Goal: Find specific page/section: Find specific page/section

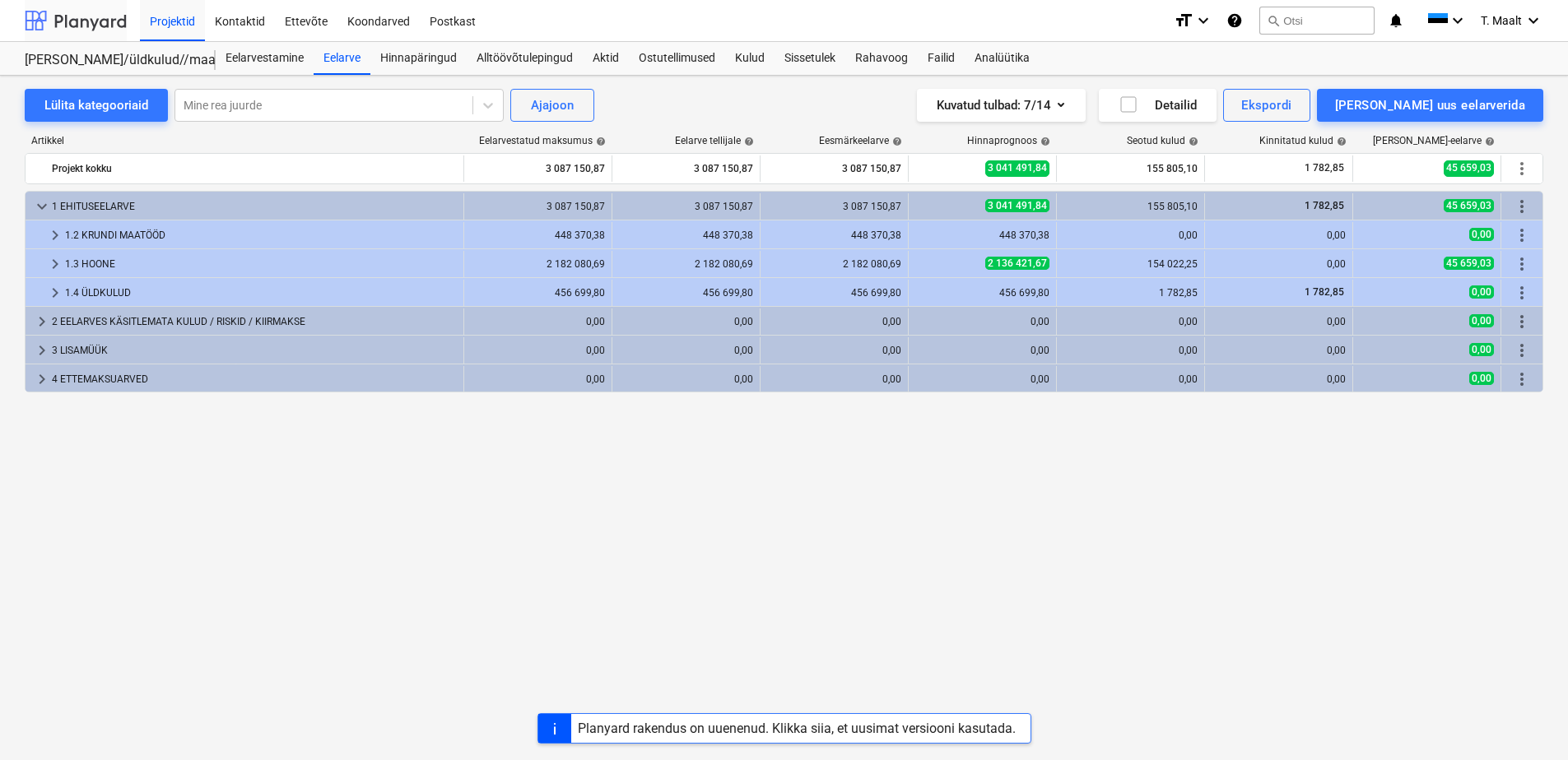
click at [87, 25] on div at bounding box center [76, 21] width 102 height 42
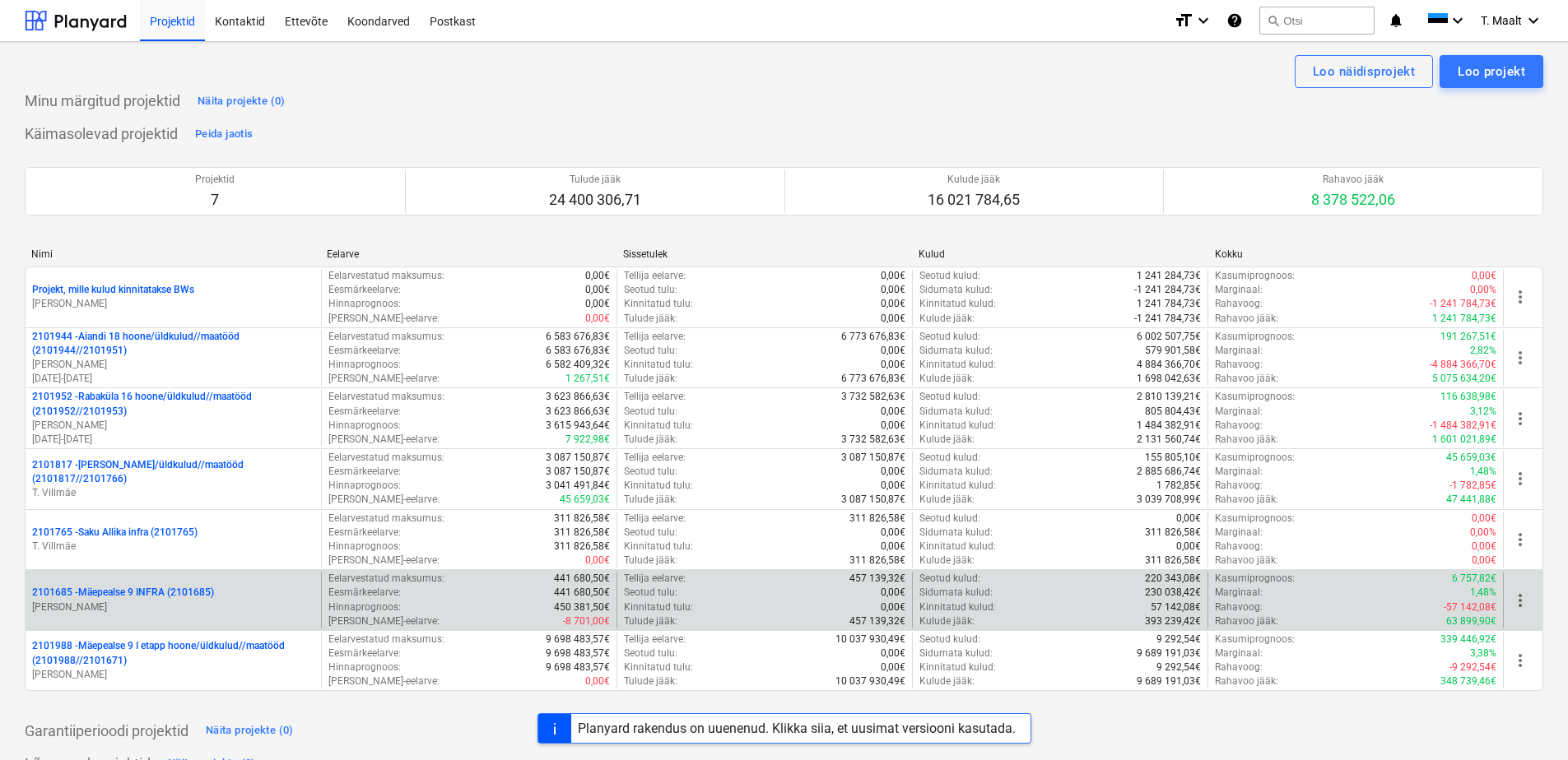
click at [189, 596] on p "2101685 - Mäepealse 9 INFRA (2101685)" at bounding box center [123, 593] width 182 height 14
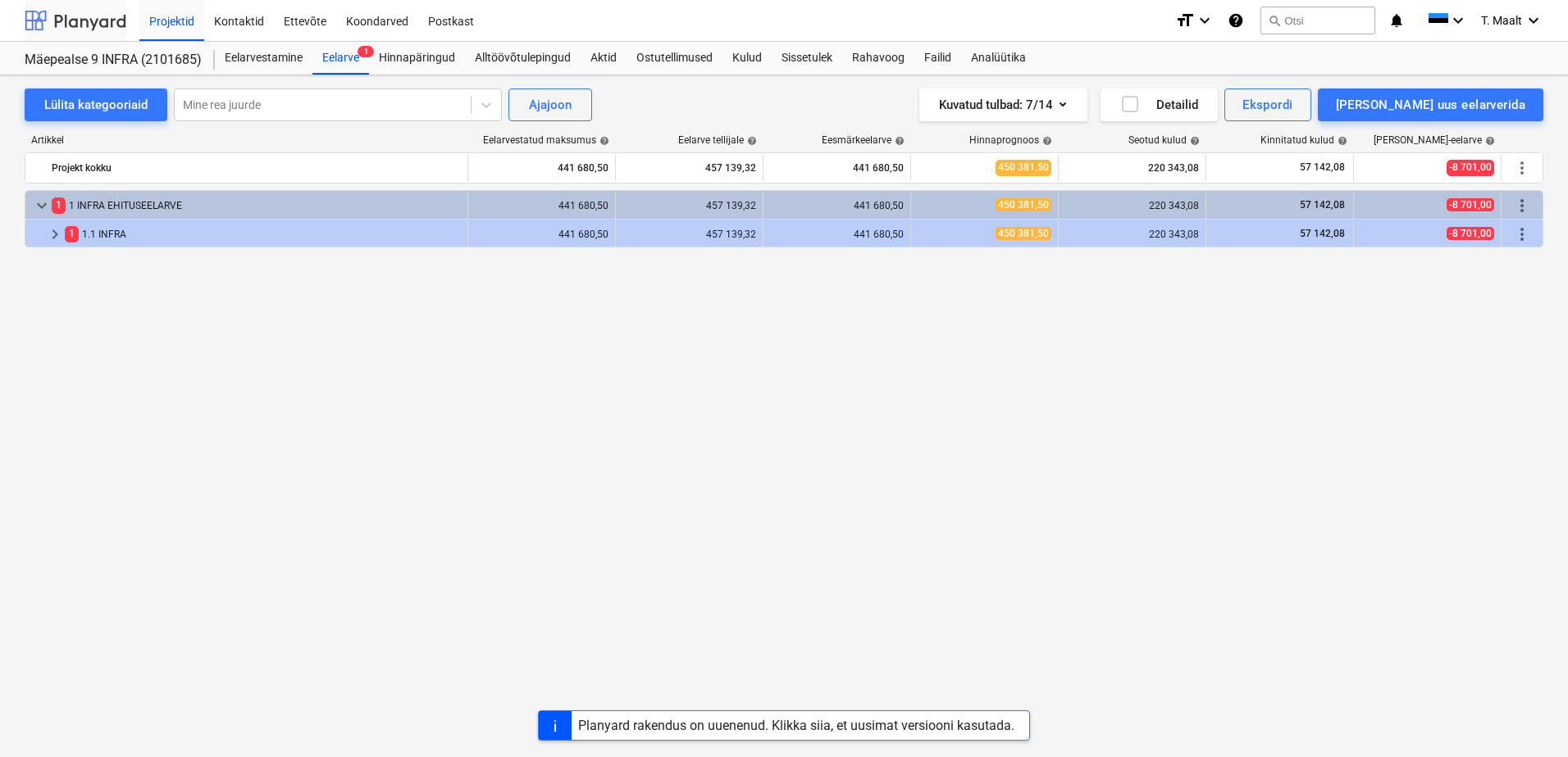
click at [95, 18] on div at bounding box center [76, 21] width 102 height 41
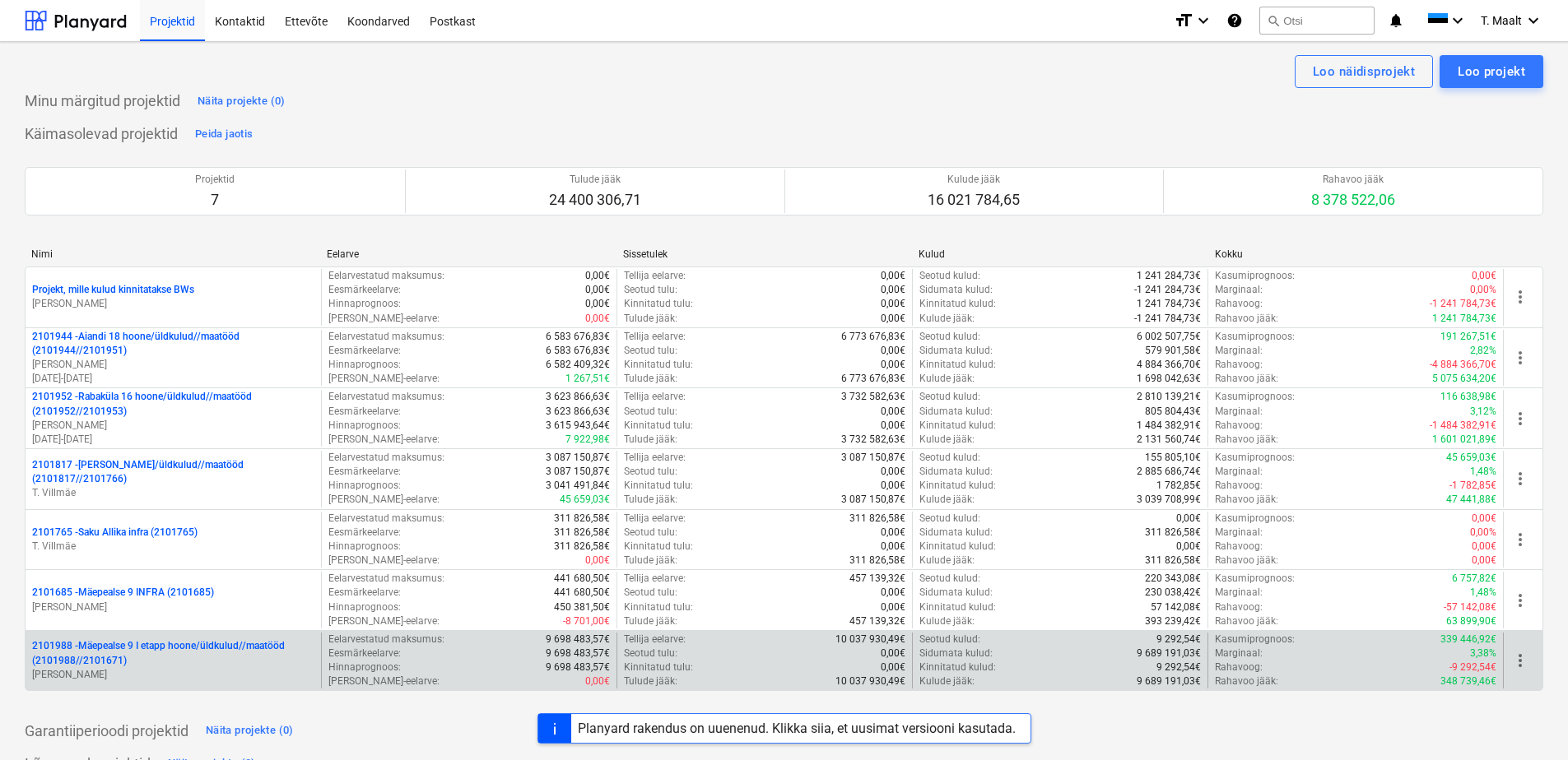
click at [152, 644] on p "2101988 - Mäepealse 9 I etapp hoone/üldkulud//maatööd (2101988//2101671)" at bounding box center [173, 654] width 282 height 28
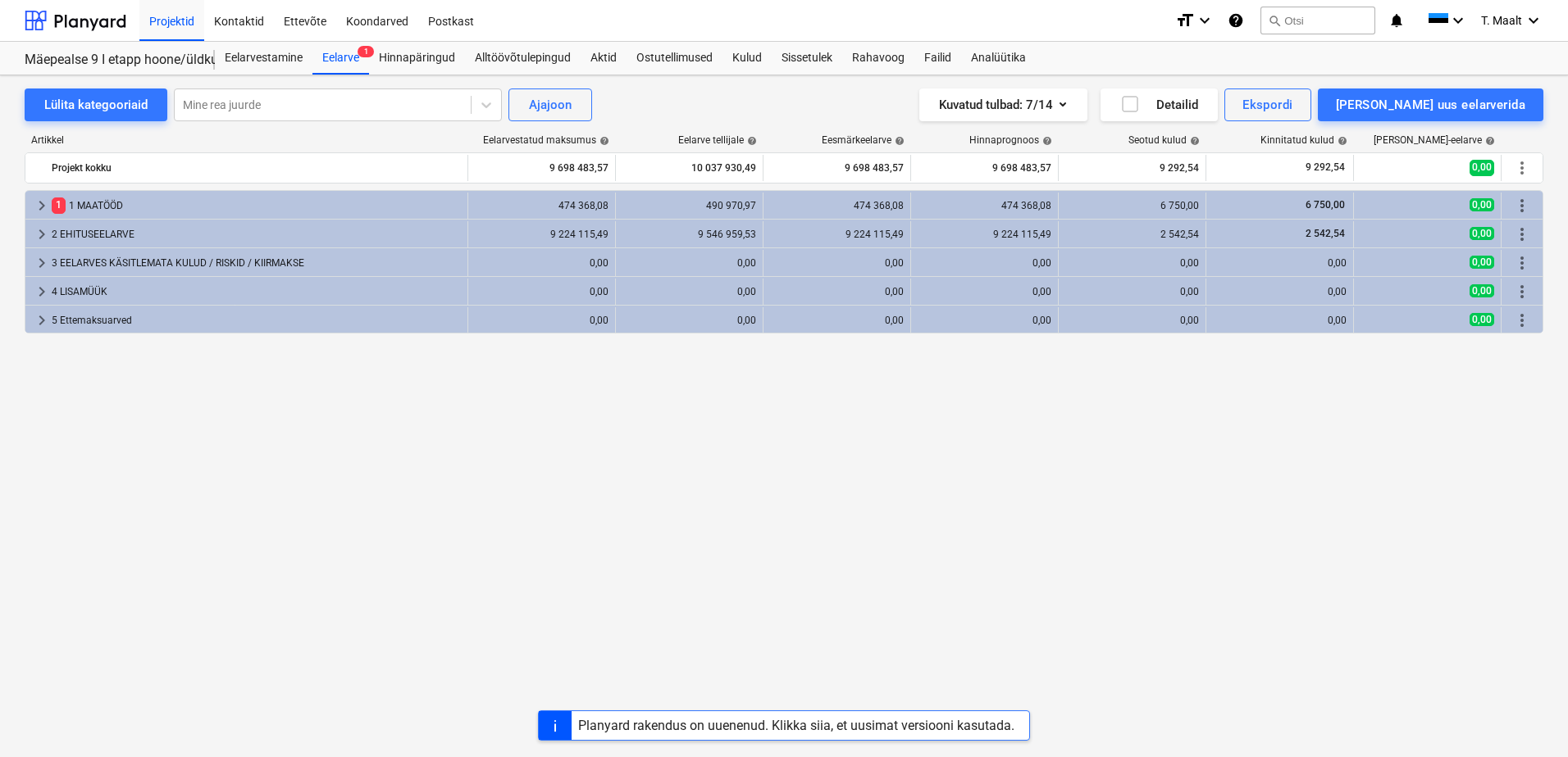
click at [130, 454] on div "keyboard_arrow_right 1 1 MAATÖÖD 474 368,08 490 970,97 474 368,08 474 368,08 6 …" at bounding box center [784, 440] width 1519 height 499
click at [223, 431] on div "keyboard_arrow_right 1 1 MAATÖÖD 474 368,08 490 970,97 474 368,08 474 368,08 6 …" at bounding box center [784, 440] width 1519 height 499
click at [102, 6] on div at bounding box center [76, 21] width 102 height 41
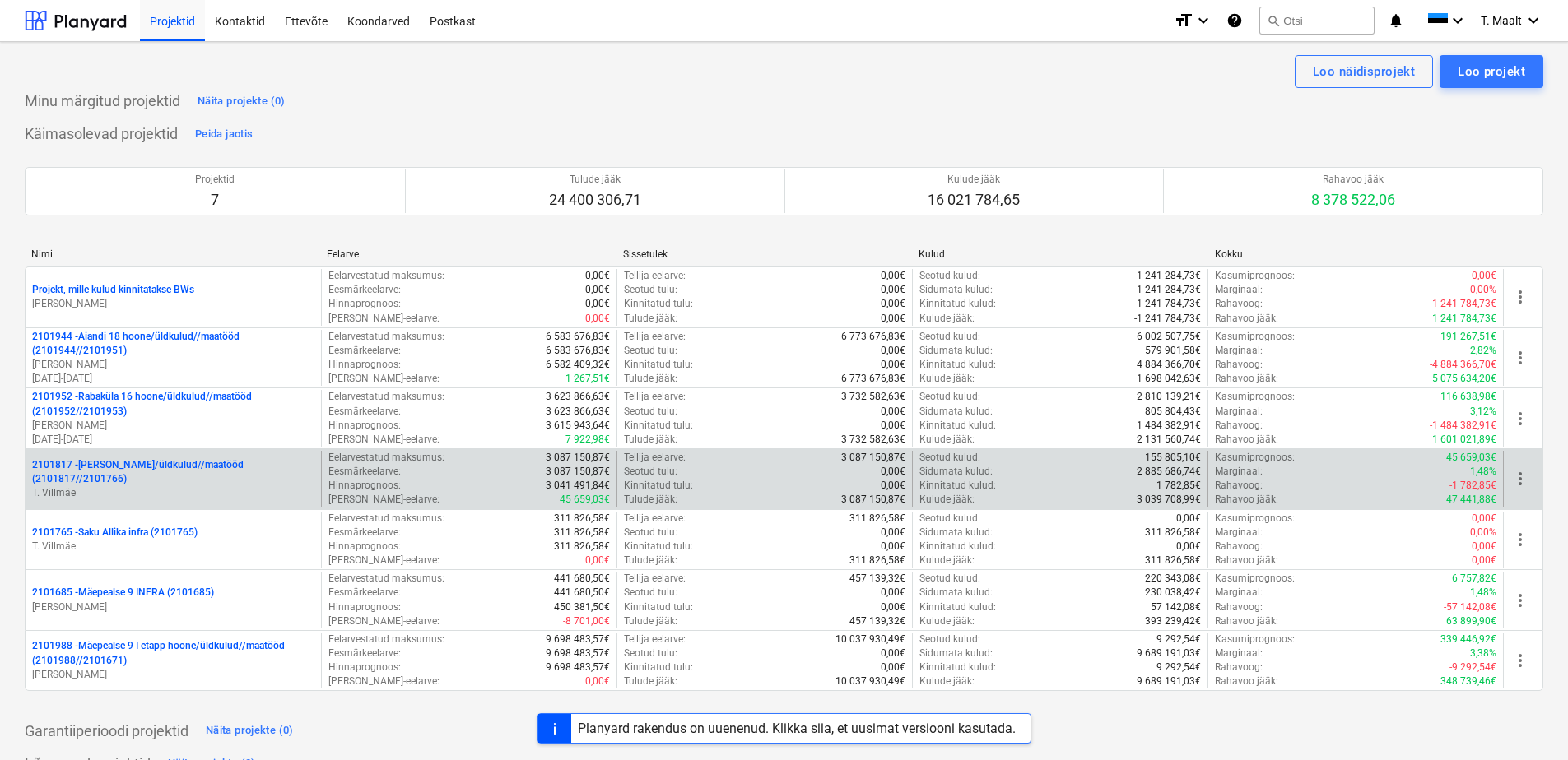
click at [147, 461] on p "2101817 - [PERSON_NAME]/üldkulud//maatööd (2101817//2101766)" at bounding box center [173, 473] width 282 height 28
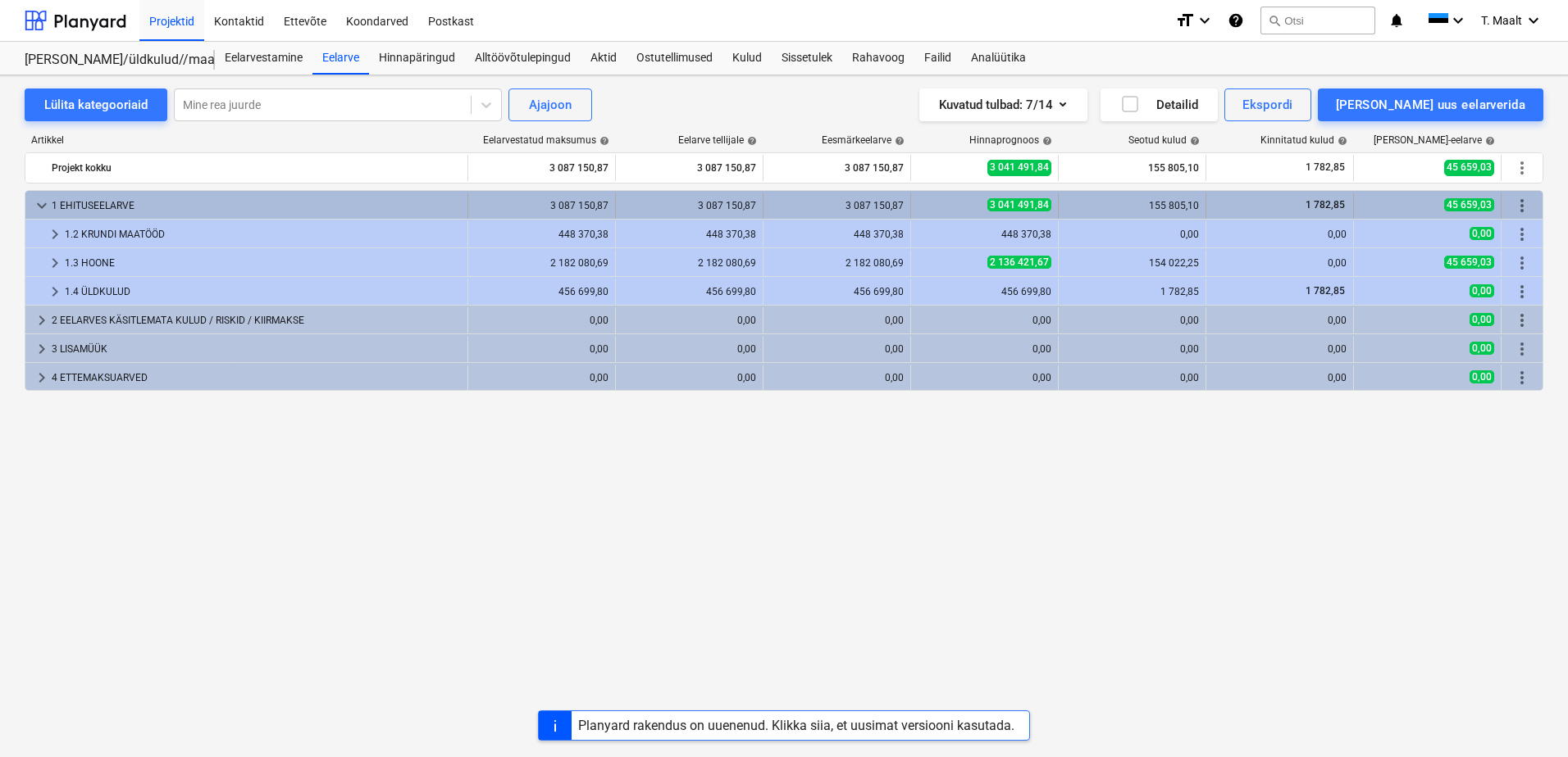
click at [41, 198] on span "keyboard_arrow_down" at bounding box center [41, 205] width 20 height 20
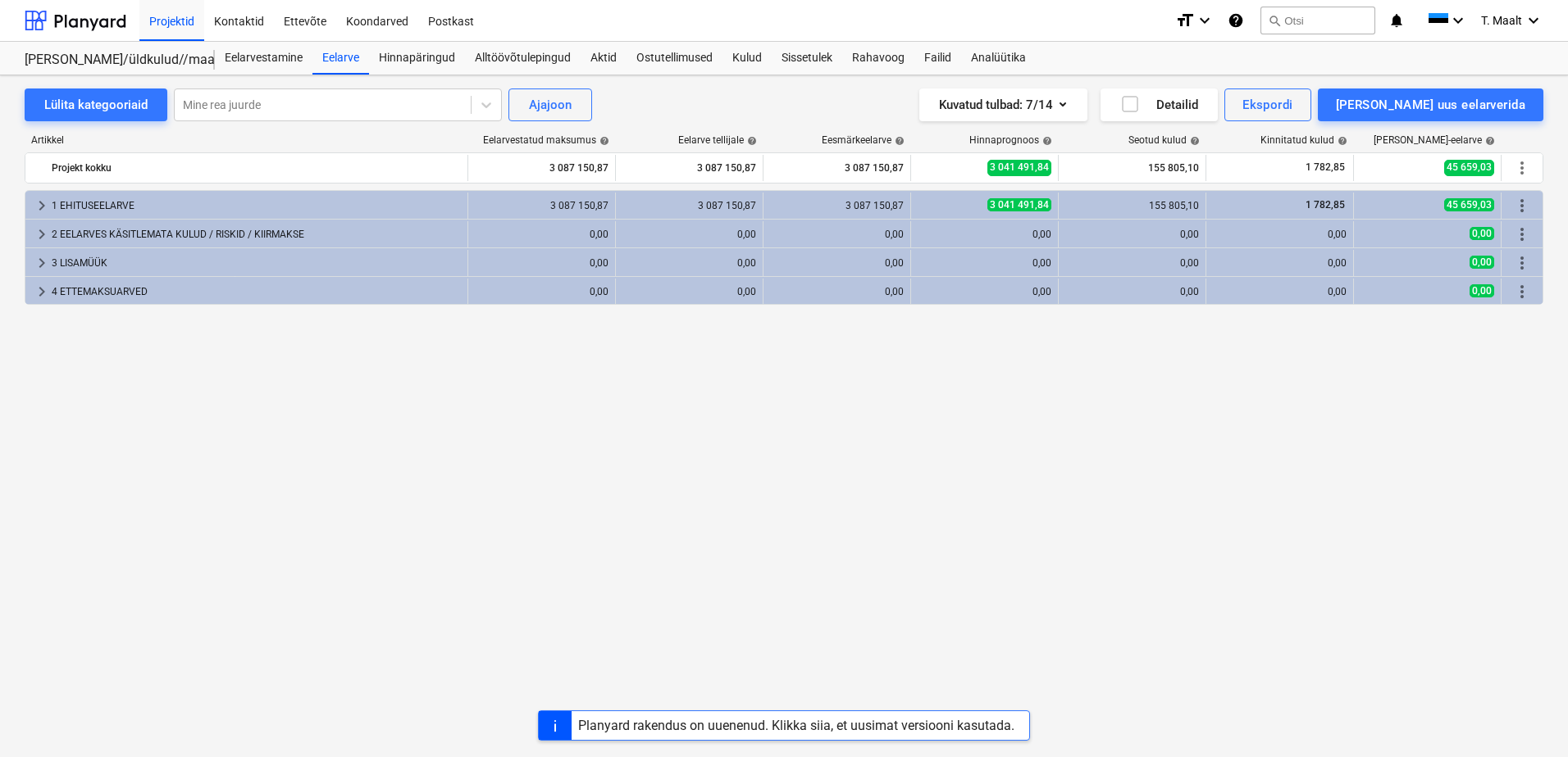
click at [179, 416] on div "keyboard_arrow_right 1 EHITUSEELARVE 3 087 150,87 3 087 150,87 3 087 150,87 3 0…" at bounding box center [784, 440] width 1519 height 499
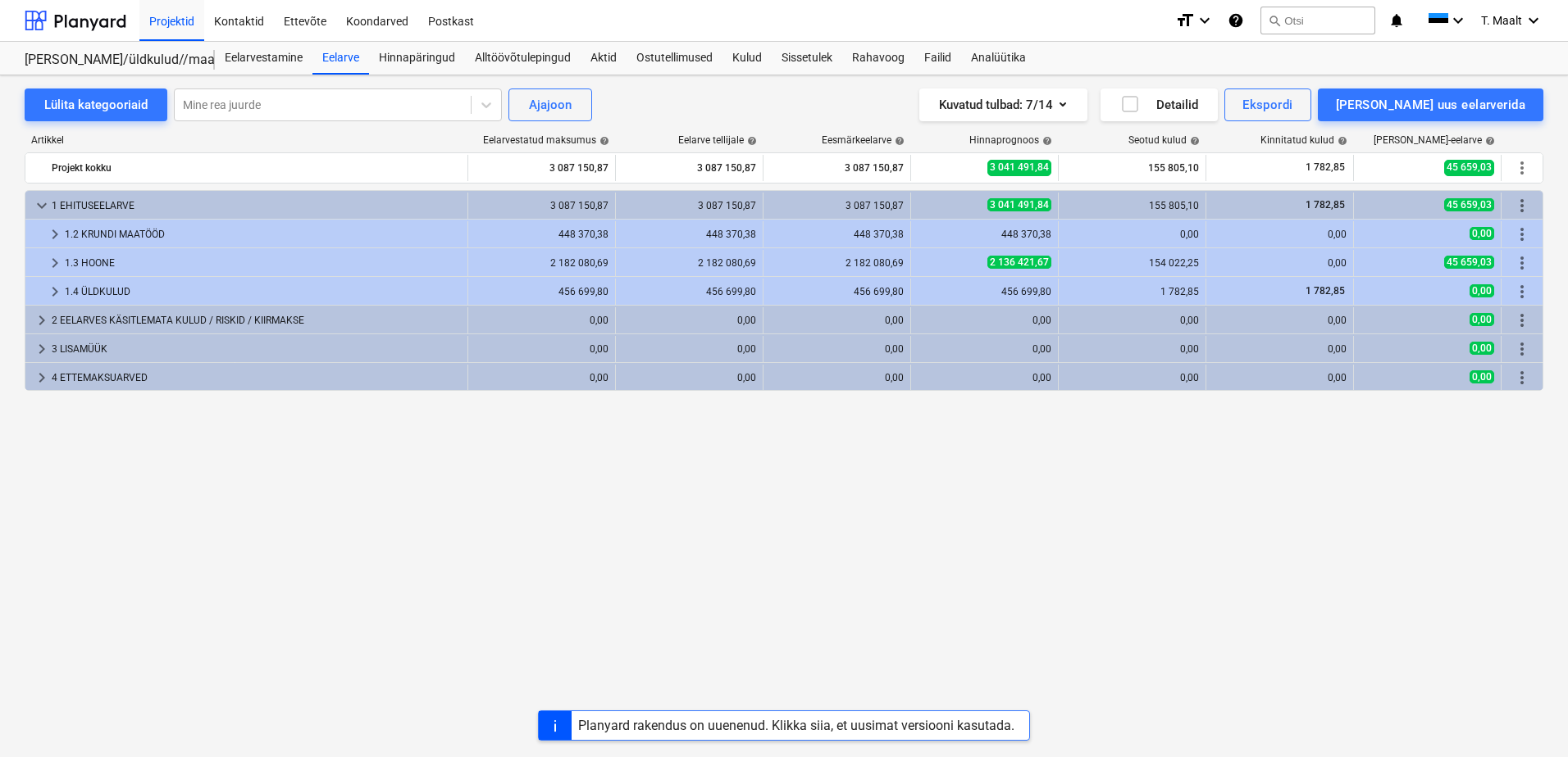
click at [203, 462] on div "keyboard_arrow_down 1 EHITUSEELARVE 3 087 150,87 3 087 150,87 3 087 150,87 3 04…" at bounding box center [784, 440] width 1519 height 499
click at [394, 591] on div "keyboard_arrow_down 1 EHITUSEELARVE 3 087 150,87 3 087 150,87 3 087 150,87 3 04…" at bounding box center [784, 440] width 1519 height 499
drag, startPoint x: 267, startPoint y: 560, endPoint x: 277, endPoint y: 561, distance: 10.0
click at [267, 560] on div "keyboard_arrow_down 1 EHITUSEELARVE 3 087 150,87 3 087 150,87 3 087 150,87 3 04…" at bounding box center [784, 440] width 1519 height 499
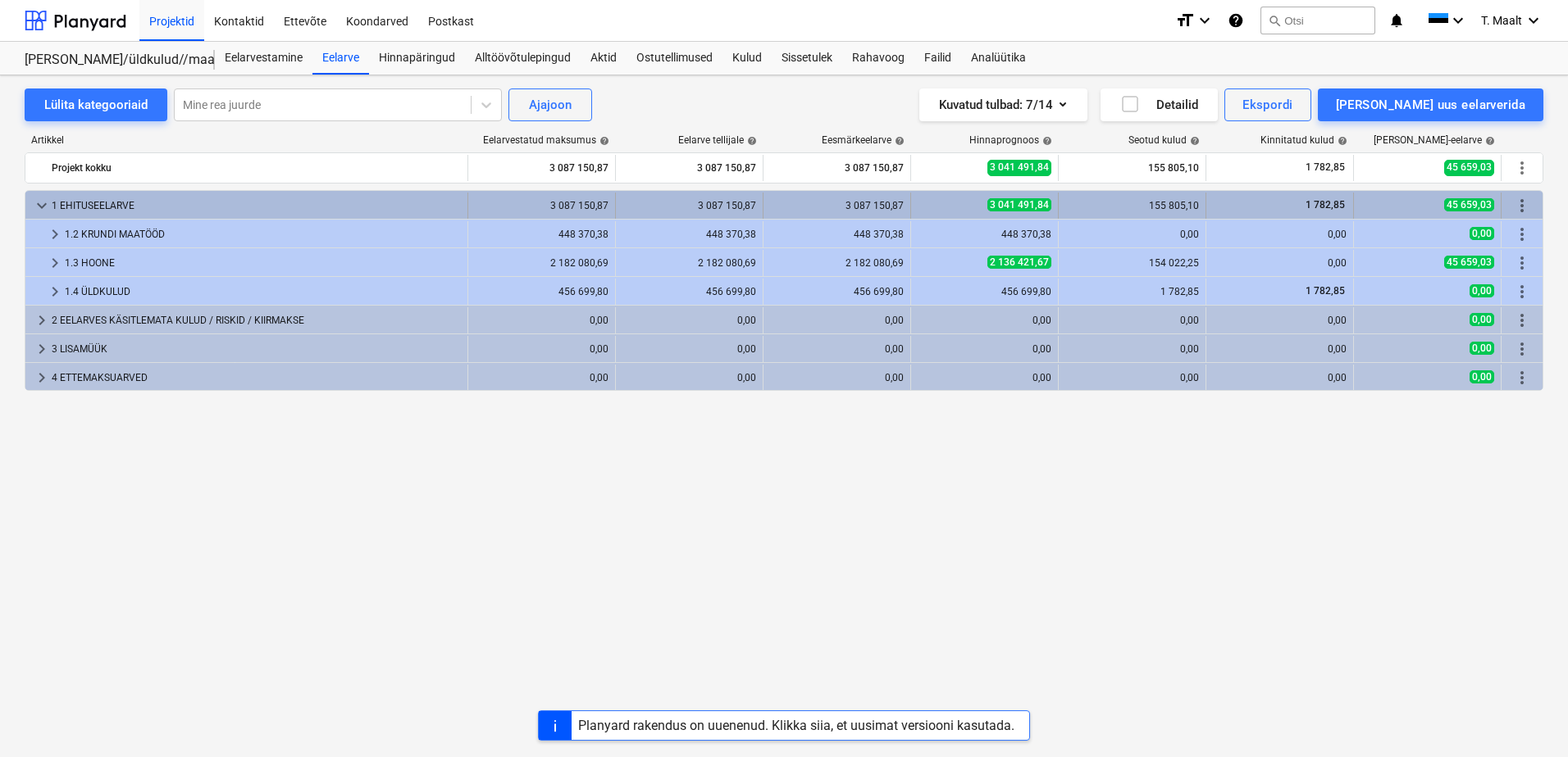
click at [41, 204] on span "keyboard_arrow_down" at bounding box center [41, 205] width 20 height 20
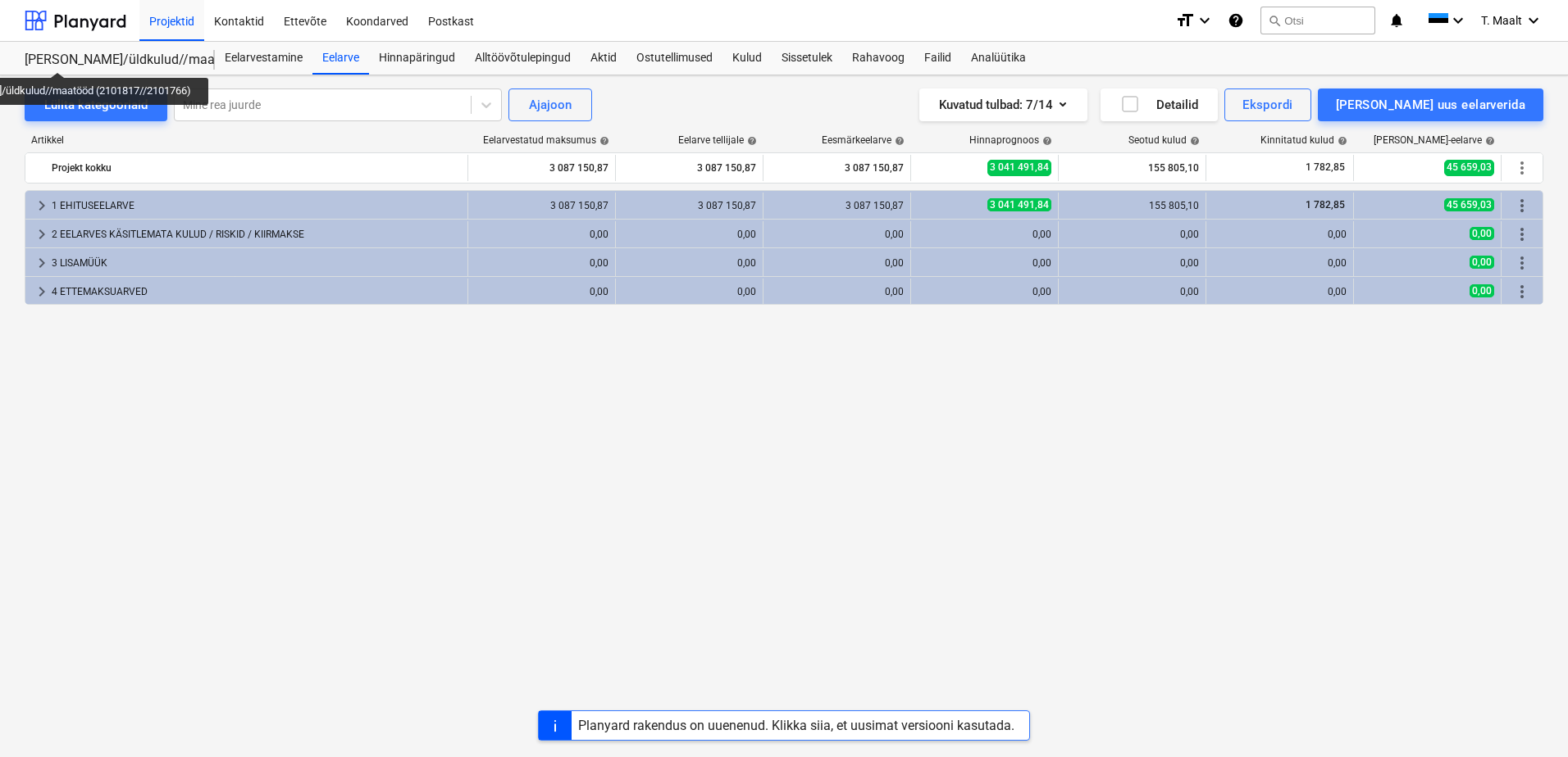
click at [51, 58] on div "[PERSON_NAME]/üldkulud//maatööd (2101817//2101766)" at bounding box center [110, 60] width 171 height 17
click at [103, 18] on div at bounding box center [76, 21] width 102 height 41
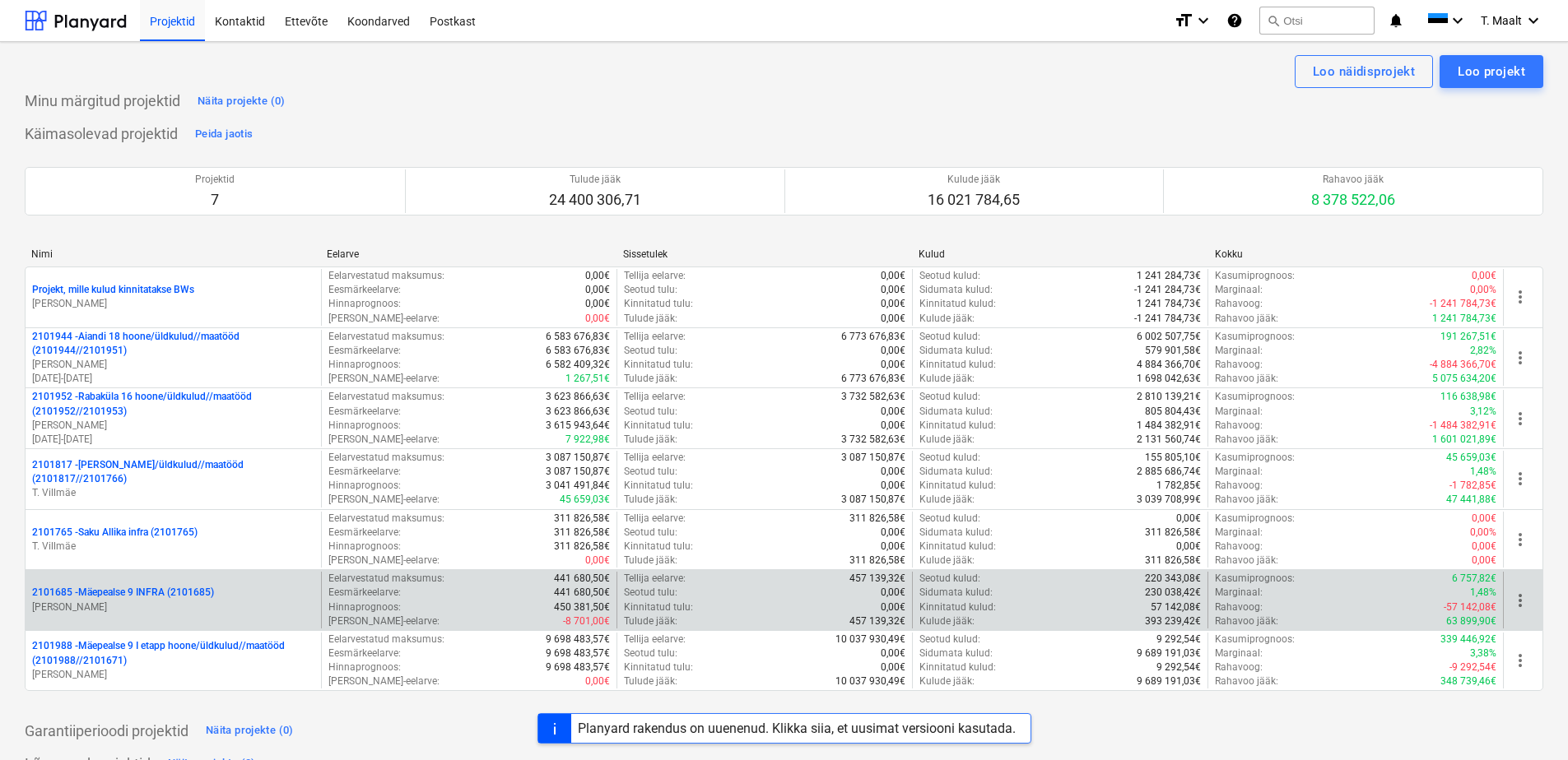
click at [157, 590] on p "2101685 - Mäepealse 9 INFRA (2101685)" at bounding box center [123, 593] width 182 height 14
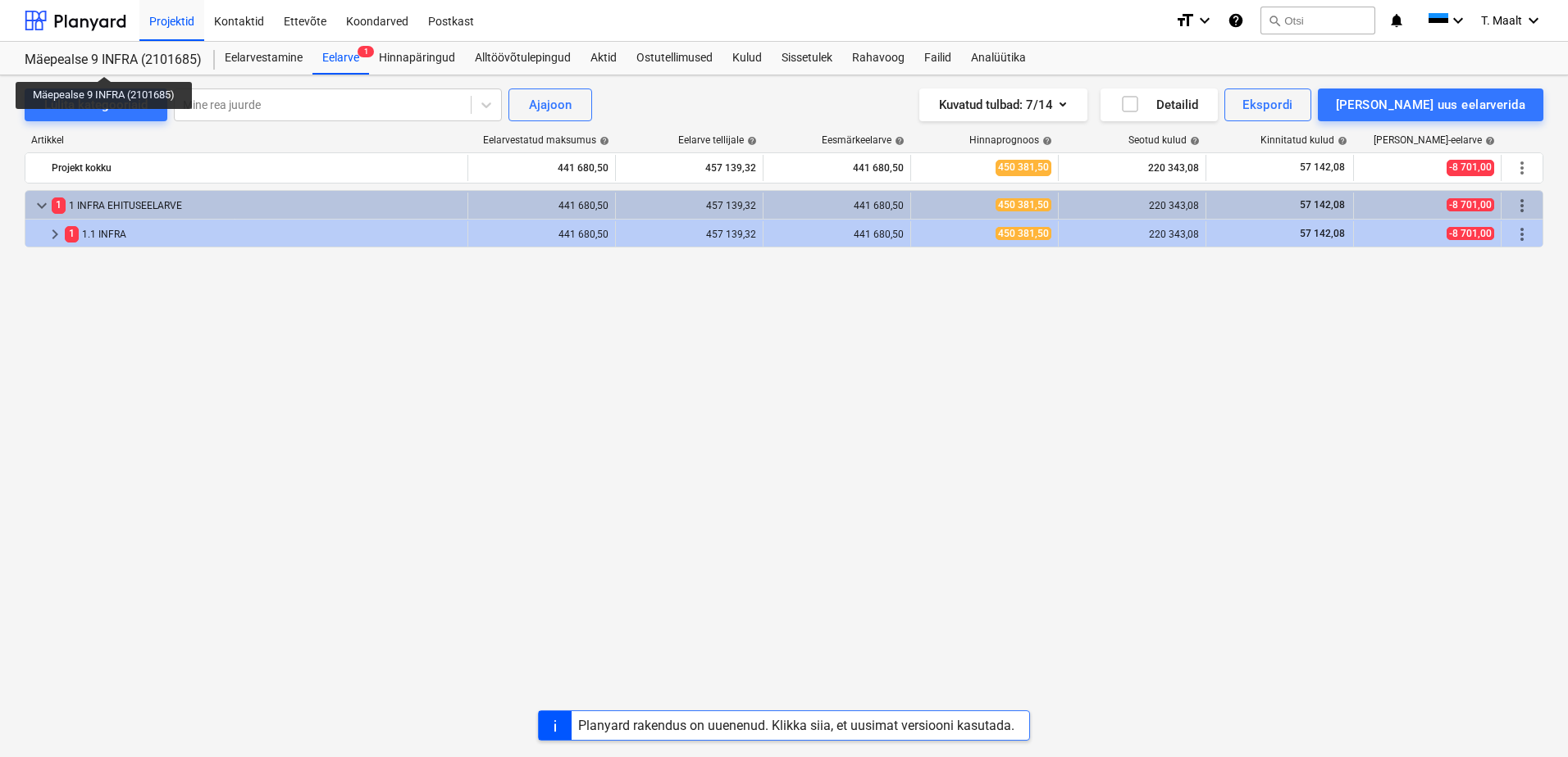
click at [104, 60] on div "Mäepealse 9 INFRA (2101685)" at bounding box center [110, 60] width 171 height 17
click at [73, 51] on div "Mäepealse 9 INFRA (2101685) Mäepealse 9 INFRA (2101685)" at bounding box center [120, 58] width 191 height 33
click at [88, 25] on div at bounding box center [76, 21] width 102 height 41
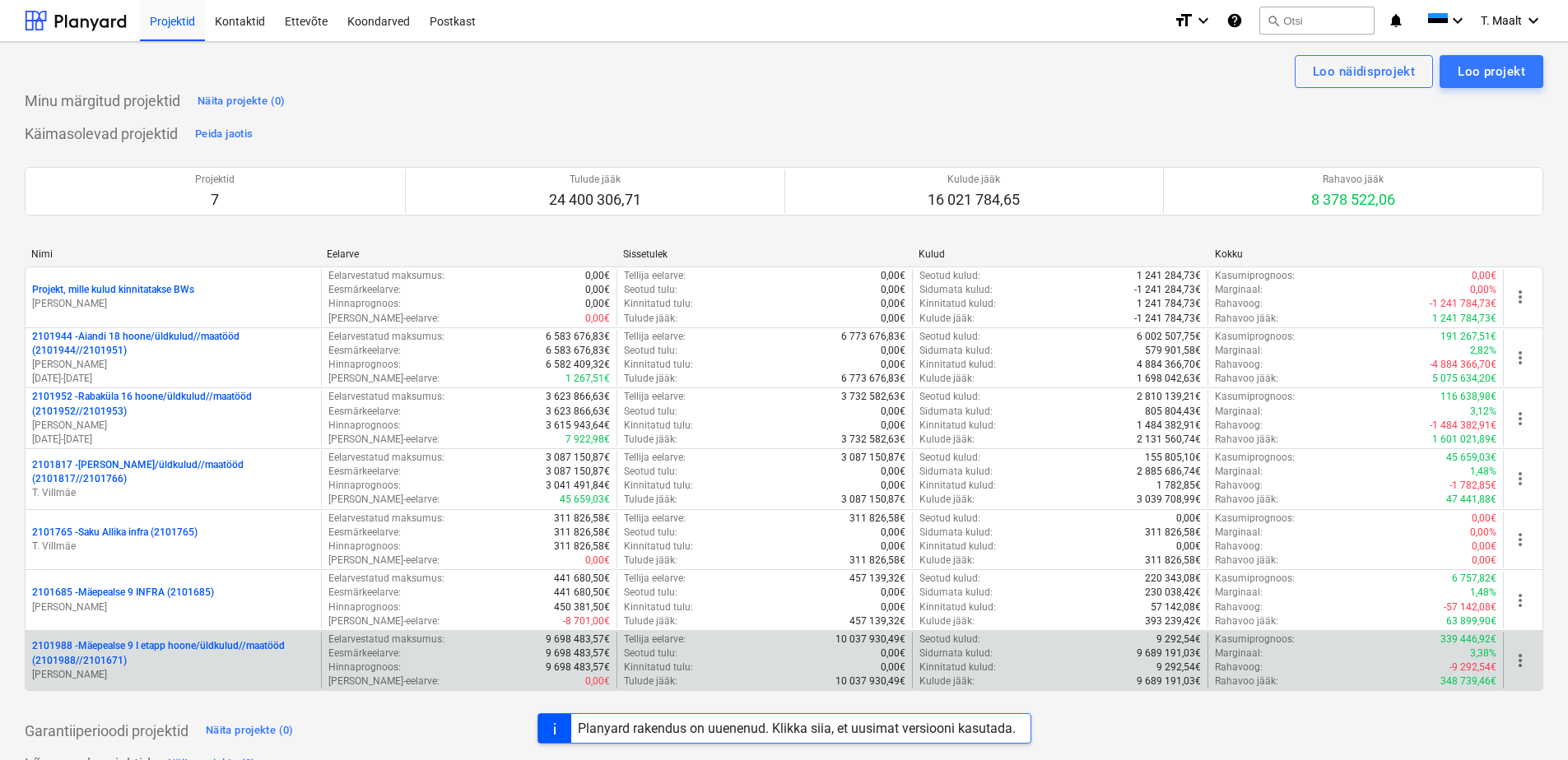
click at [155, 643] on p "2101988 - Mäepealse 9 I etapp hoone/üldkulud//maatööd (2101988//2101671)" at bounding box center [173, 654] width 282 height 28
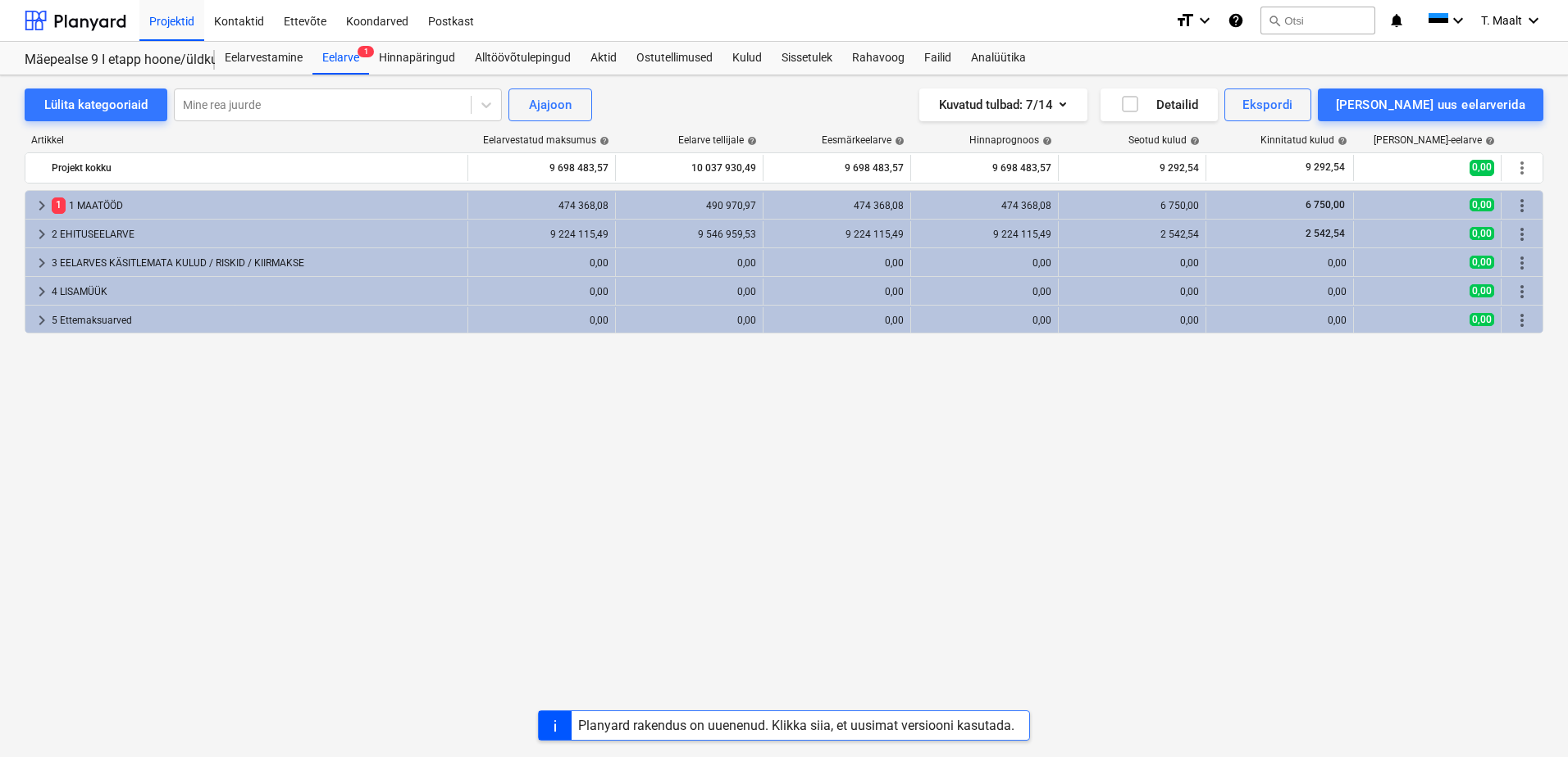
click at [298, 627] on div "keyboard_arrow_right 1 1 MAATÖÖD 474 368,08 490 970,97 474 368,08 474 368,08 6 …" at bounding box center [784, 440] width 1519 height 499
drag, startPoint x: 160, startPoint y: 742, endPoint x: 204, endPoint y: 734, distance: 44.7
click at [162, 742] on div "Lülita kategooriaid Mine rea juurde Ajajoon Kuvatud tulbad : 7/14 Detailid Eksp…" at bounding box center [784, 416] width 1568 height 682
